Goal: Navigation & Orientation: Find specific page/section

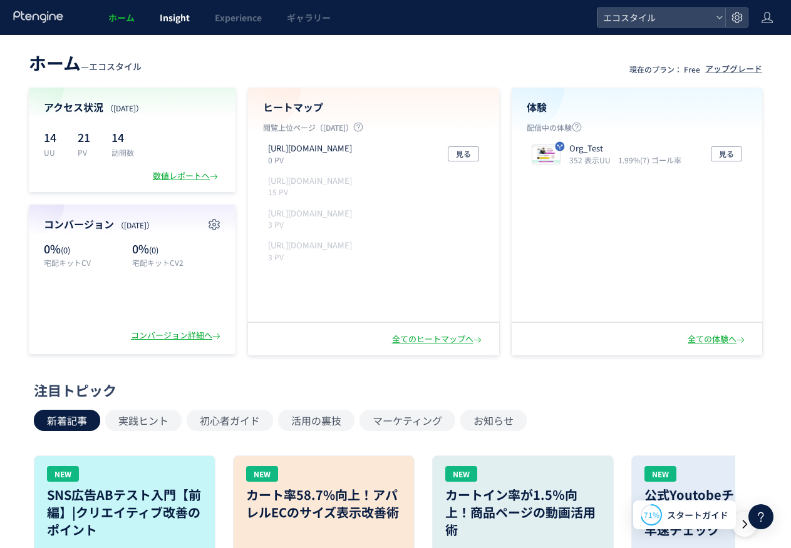
click at [185, 18] on span "Insight" at bounding box center [175, 17] width 30 height 13
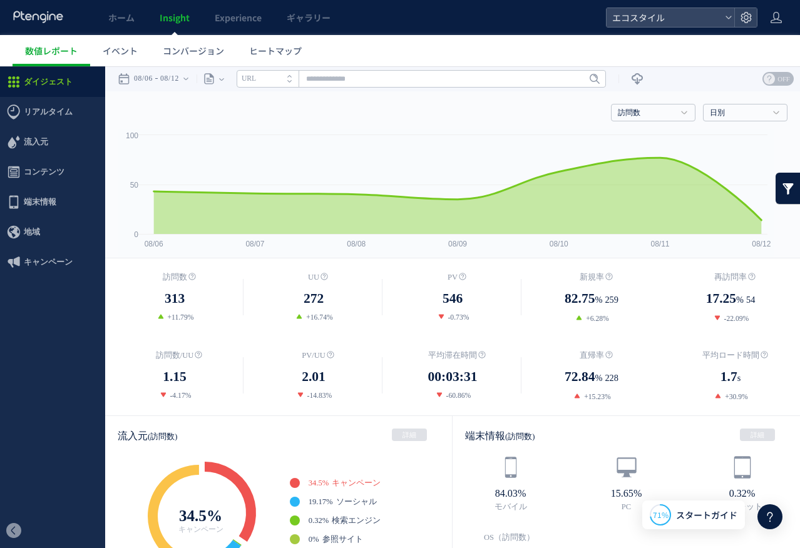
click at [121, 16] on span "ホーム" at bounding box center [121, 17] width 26 height 13
